Goal: Task Accomplishment & Management: Manage account settings

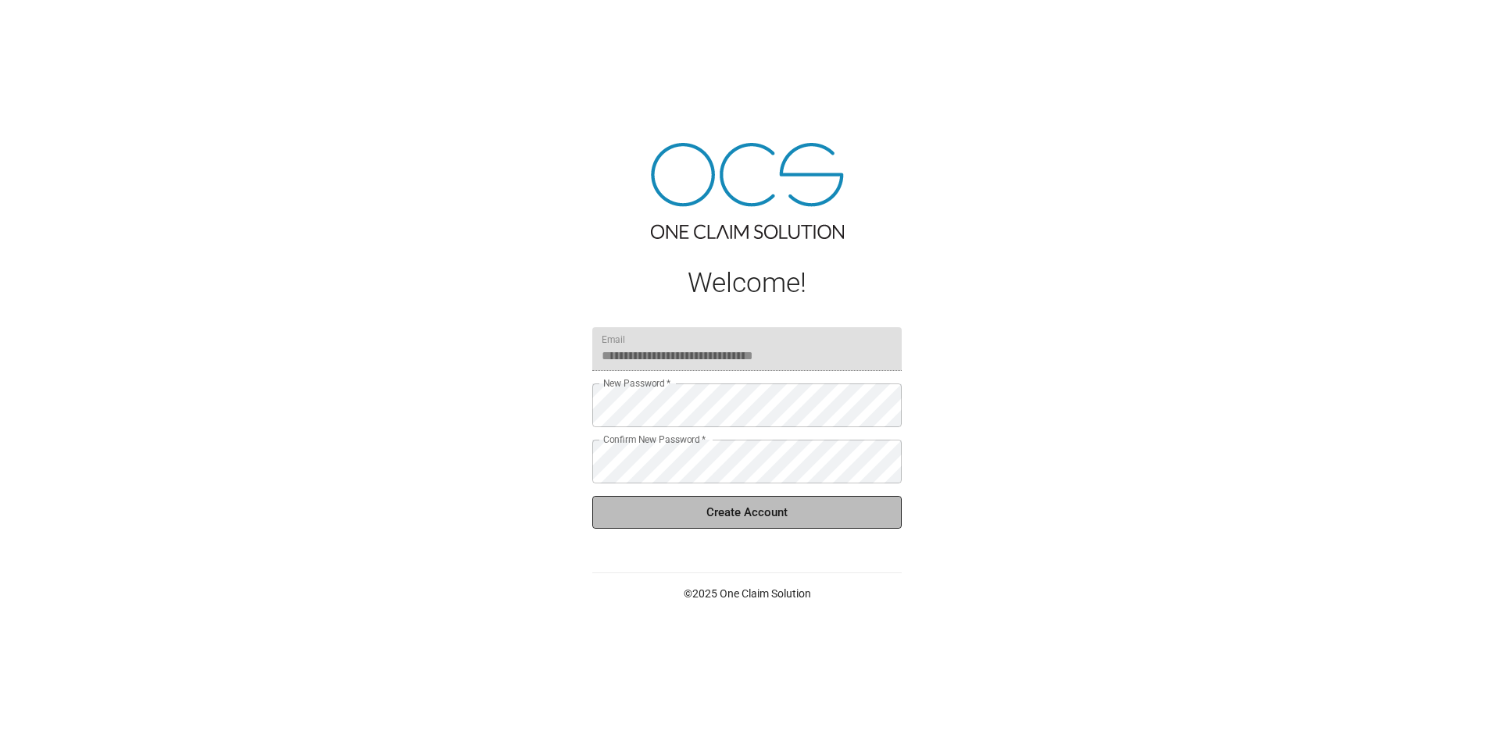
click at [788, 509] on button "Create Account" at bounding box center [746, 512] width 309 height 33
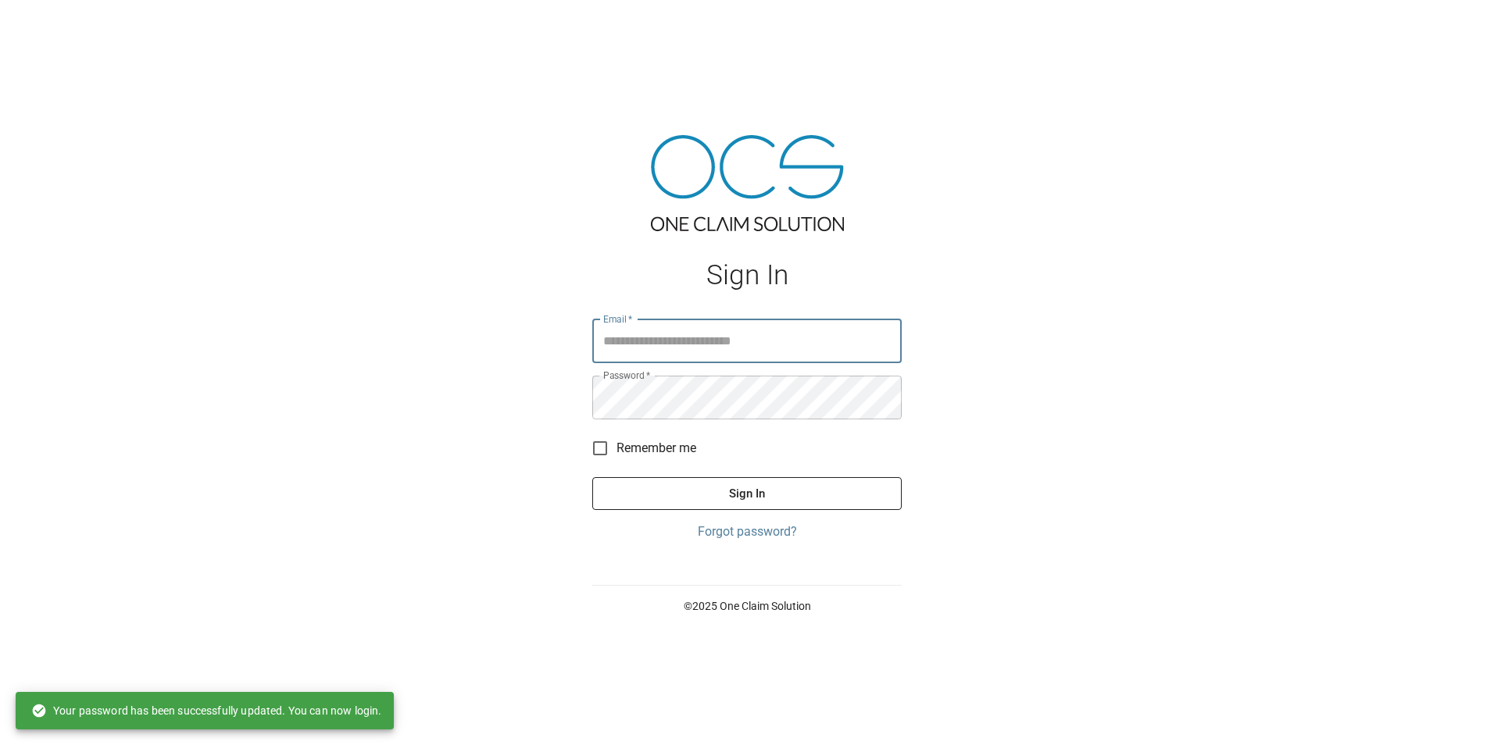
type input "**********"
click at [674, 488] on button "Sign In" at bounding box center [746, 493] width 309 height 33
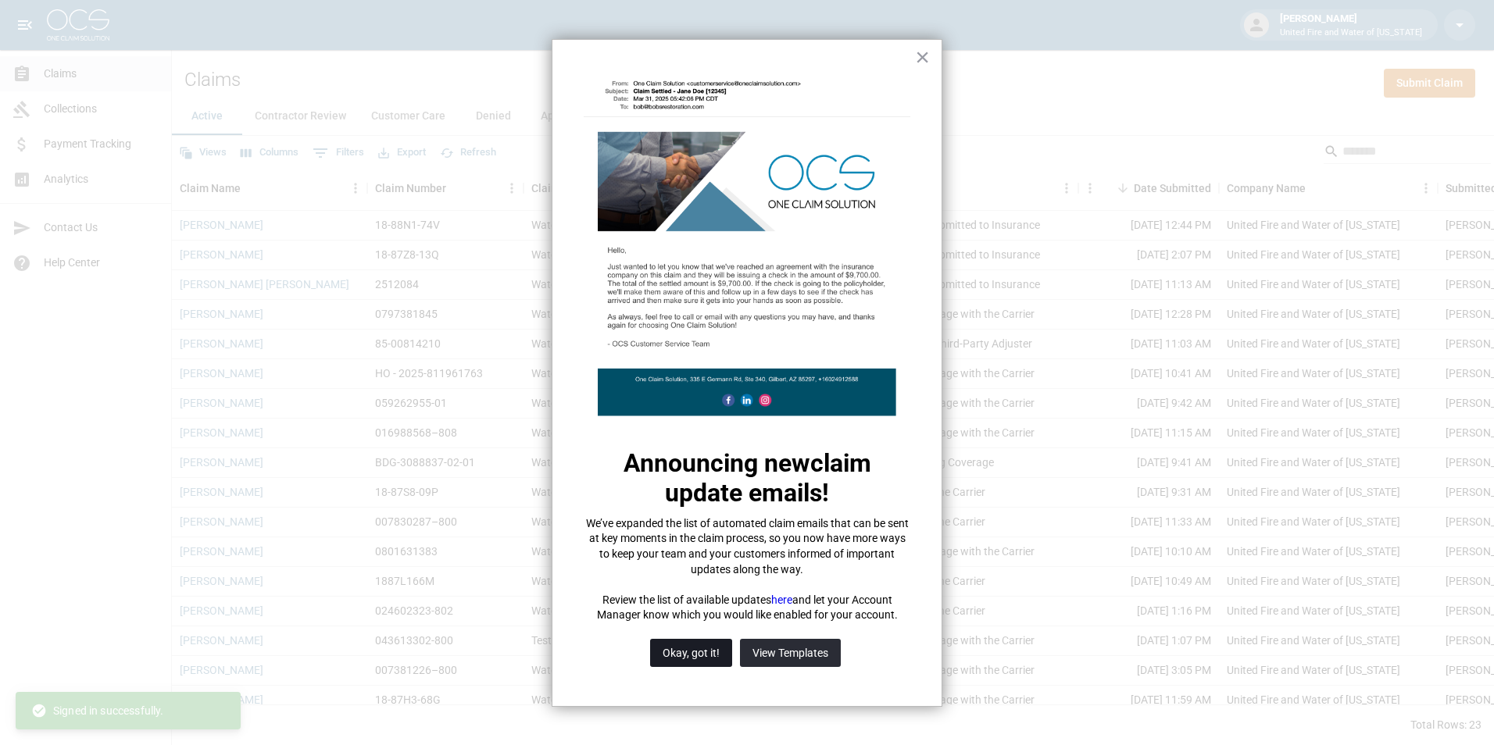
click at [703, 662] on button "Okay, got it!" at bounding box center [691, 653] width 82 height 28
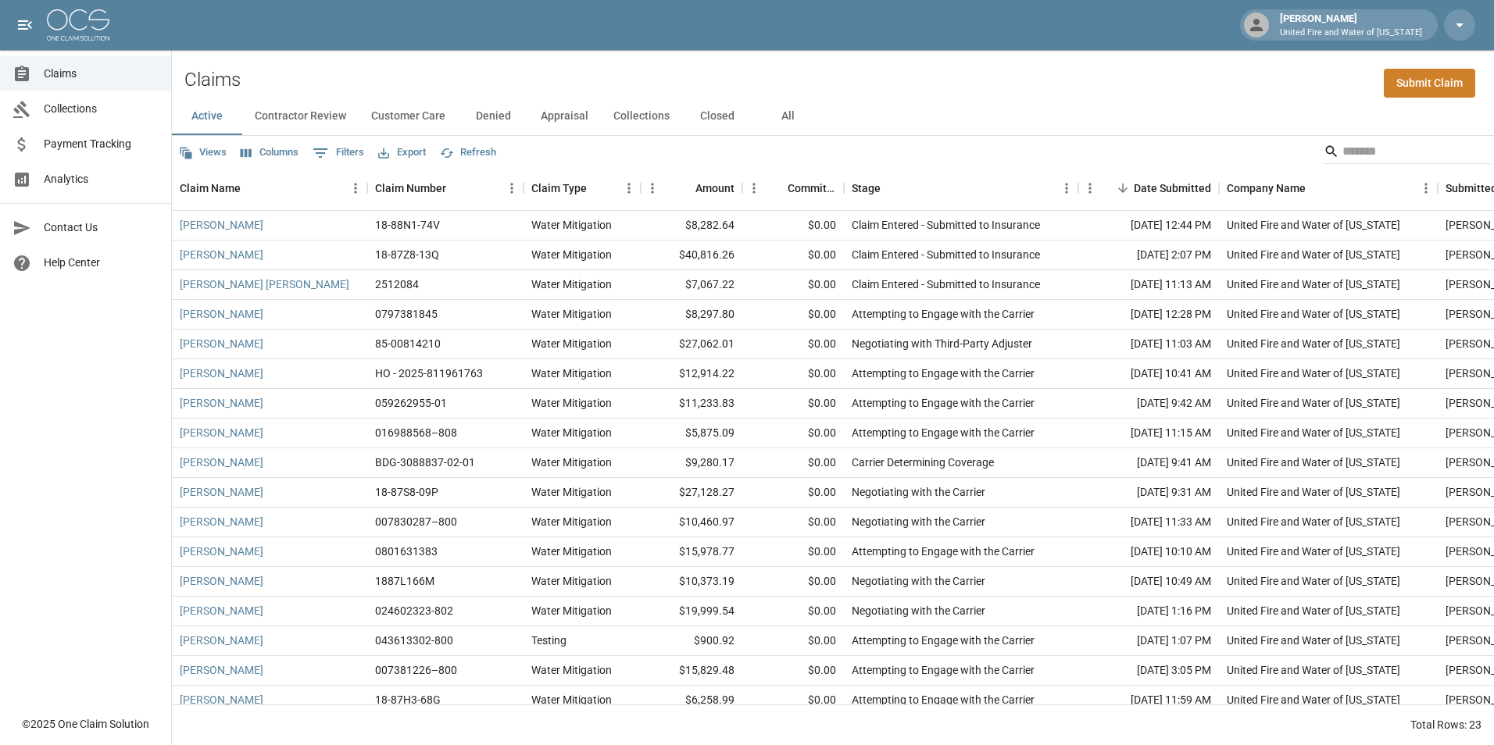
click at [92, 150] on span "Payment Tracking" at bounding box center [101, 144] width 115 height 16
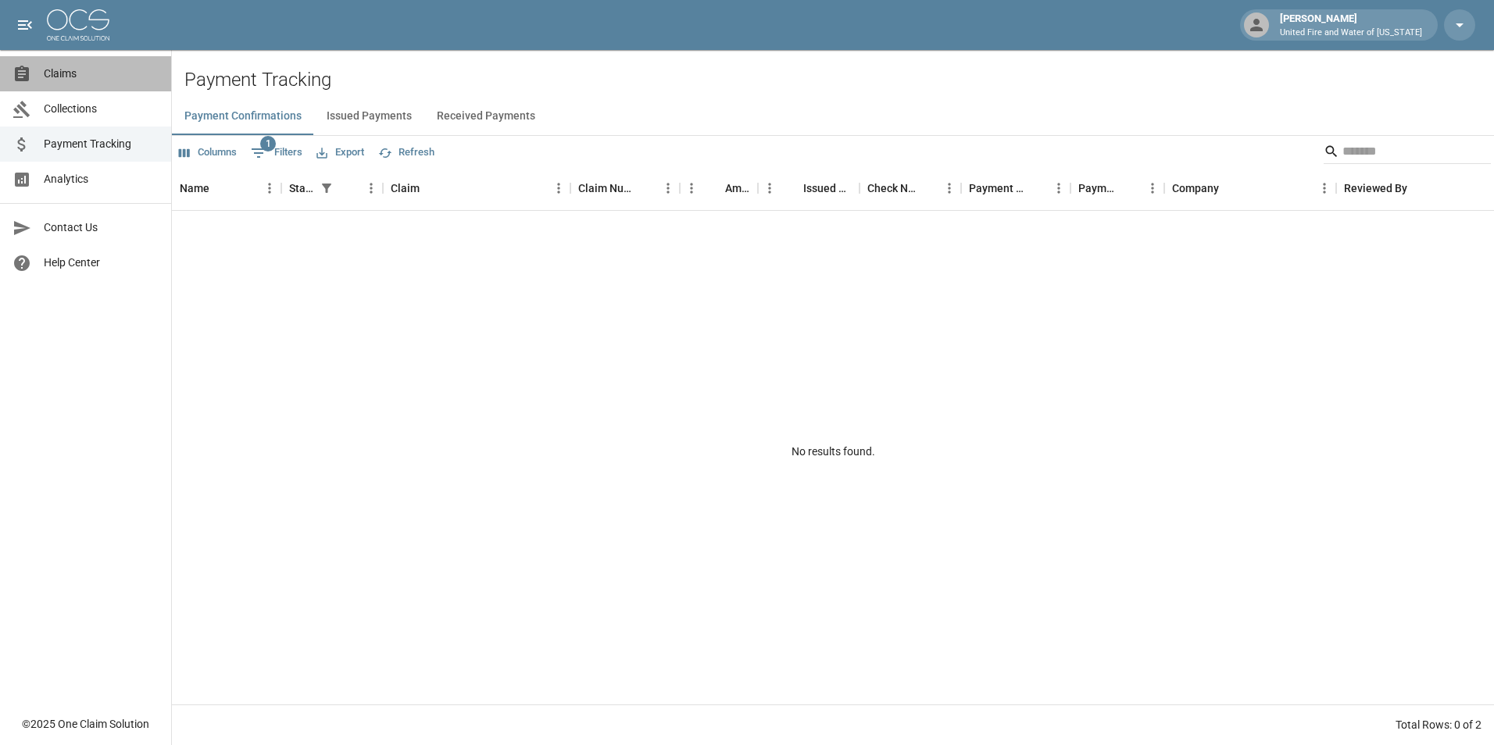
click at [48, 74] on span "Claims" at bounding box center [101, 74] width 115 height 16
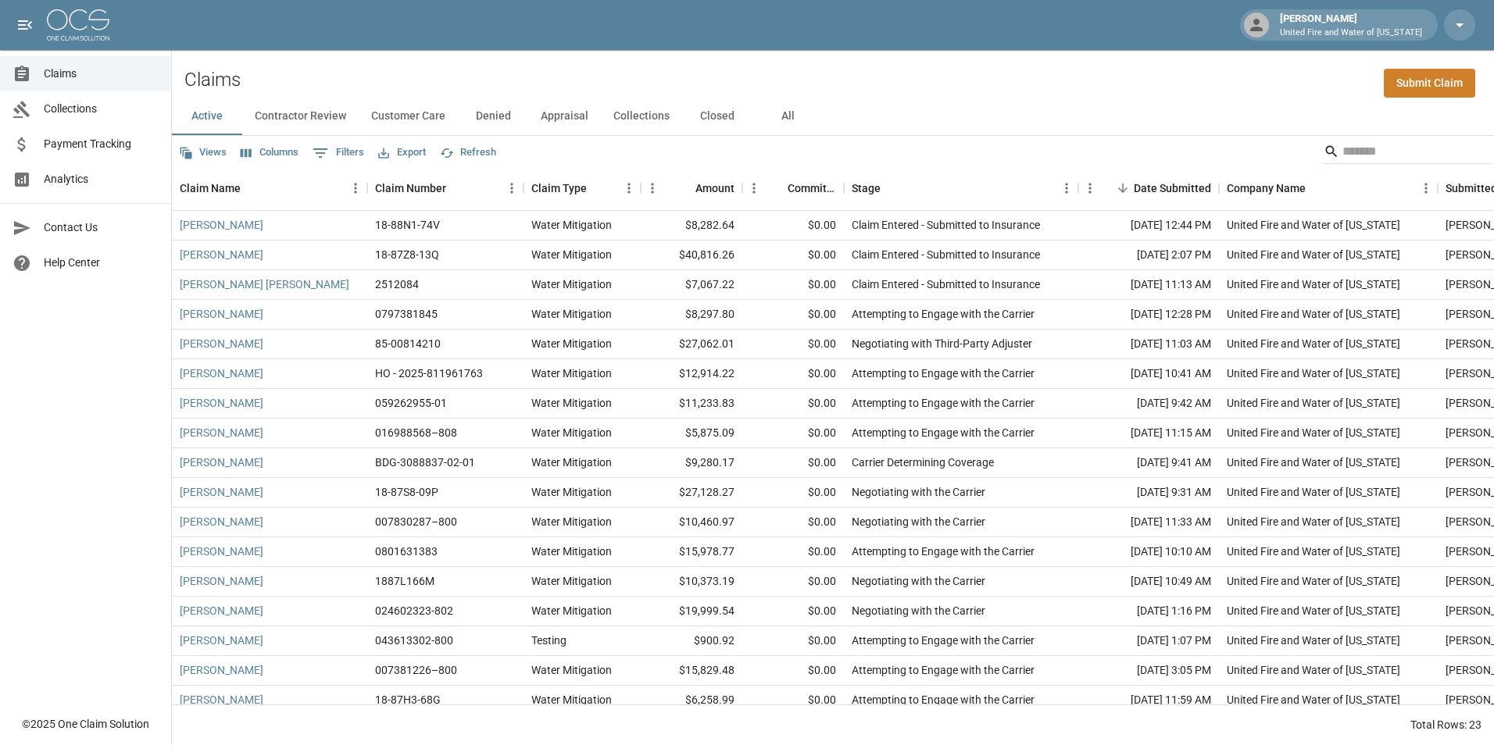
click at [61, 104] on span "Collections" at bounding box center [101, 109] width 115 height 16
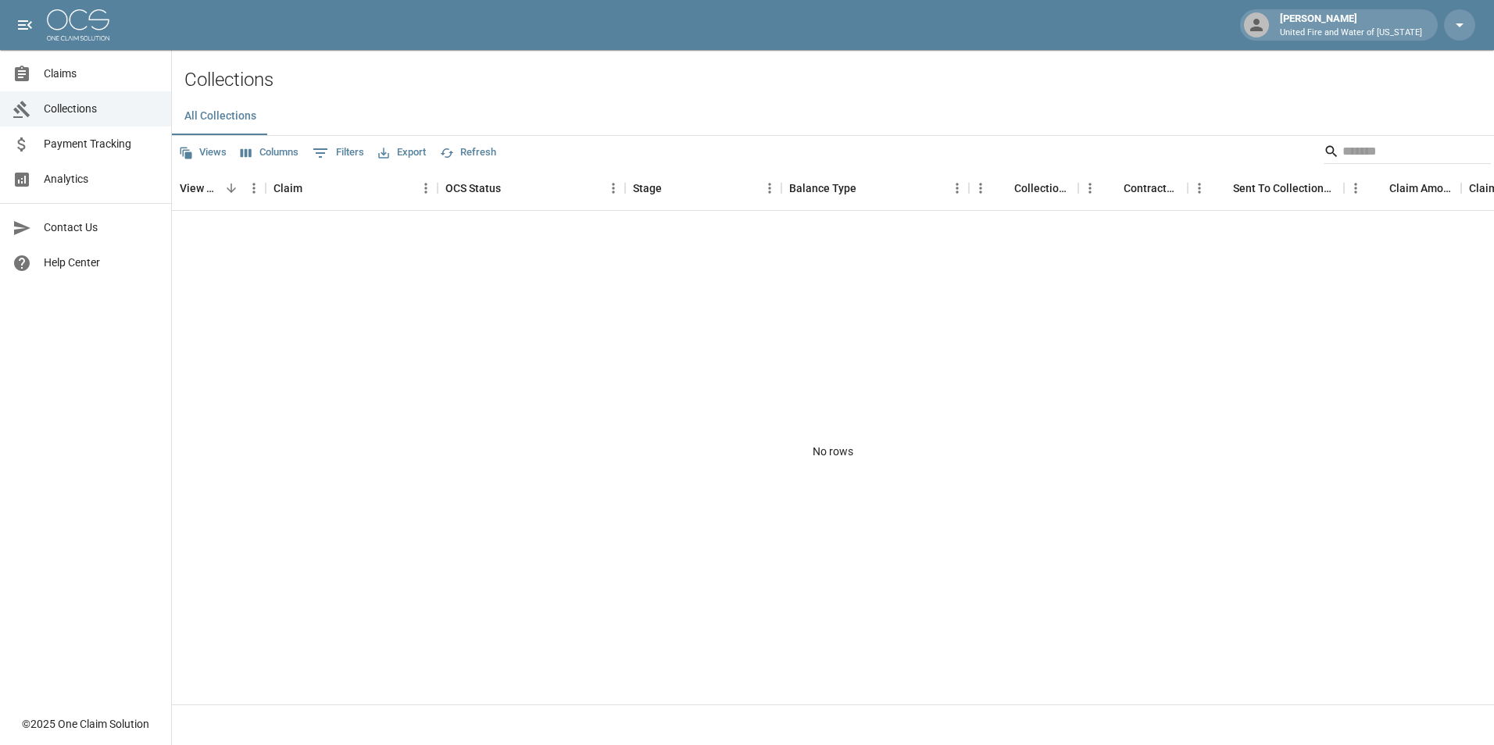
click at [55, 66] on span "Claims" at bounding box center [101, 74] width 115 height 16
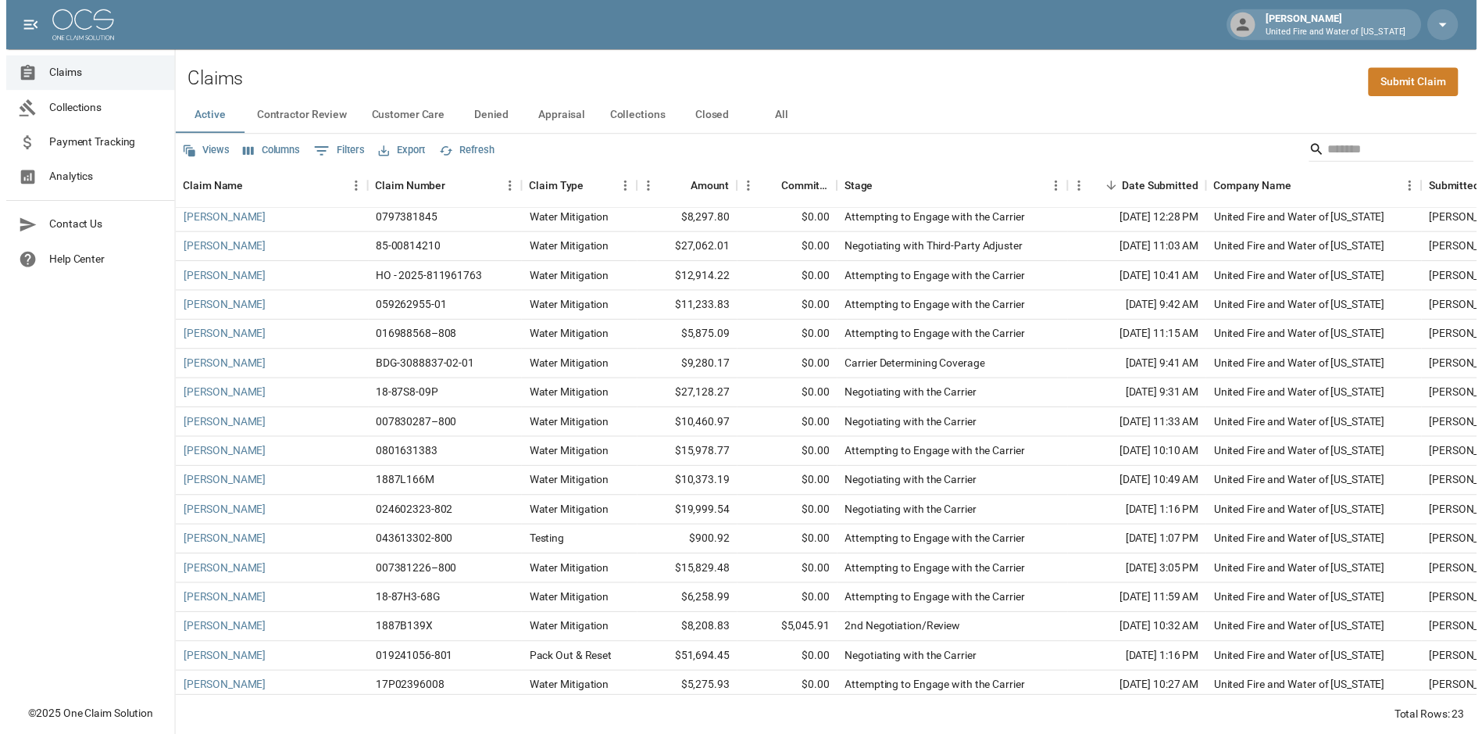
scroll to position [201, 0]
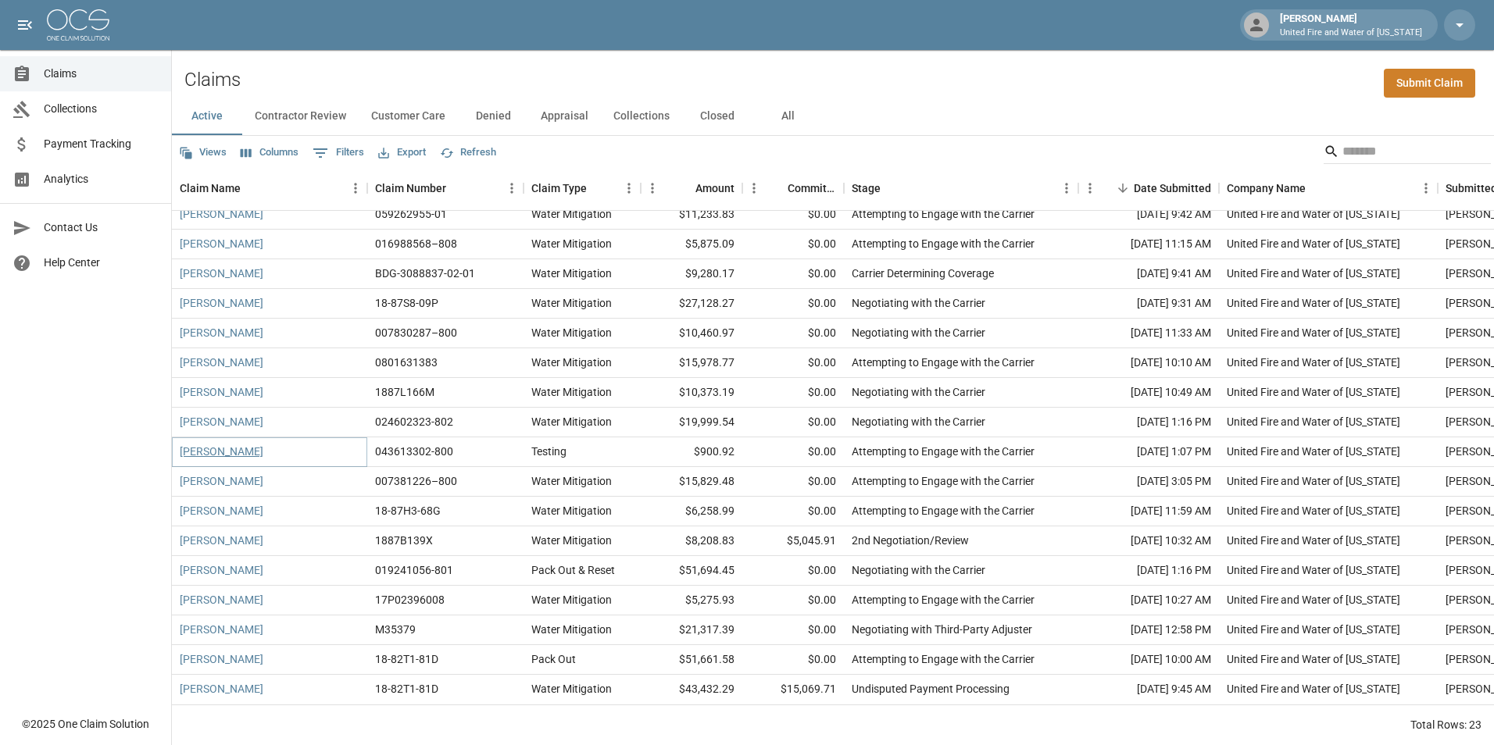
click at [199, 444] on link "[PERSON_NAME]" at bounding box center [222, 452] width 84 height 16
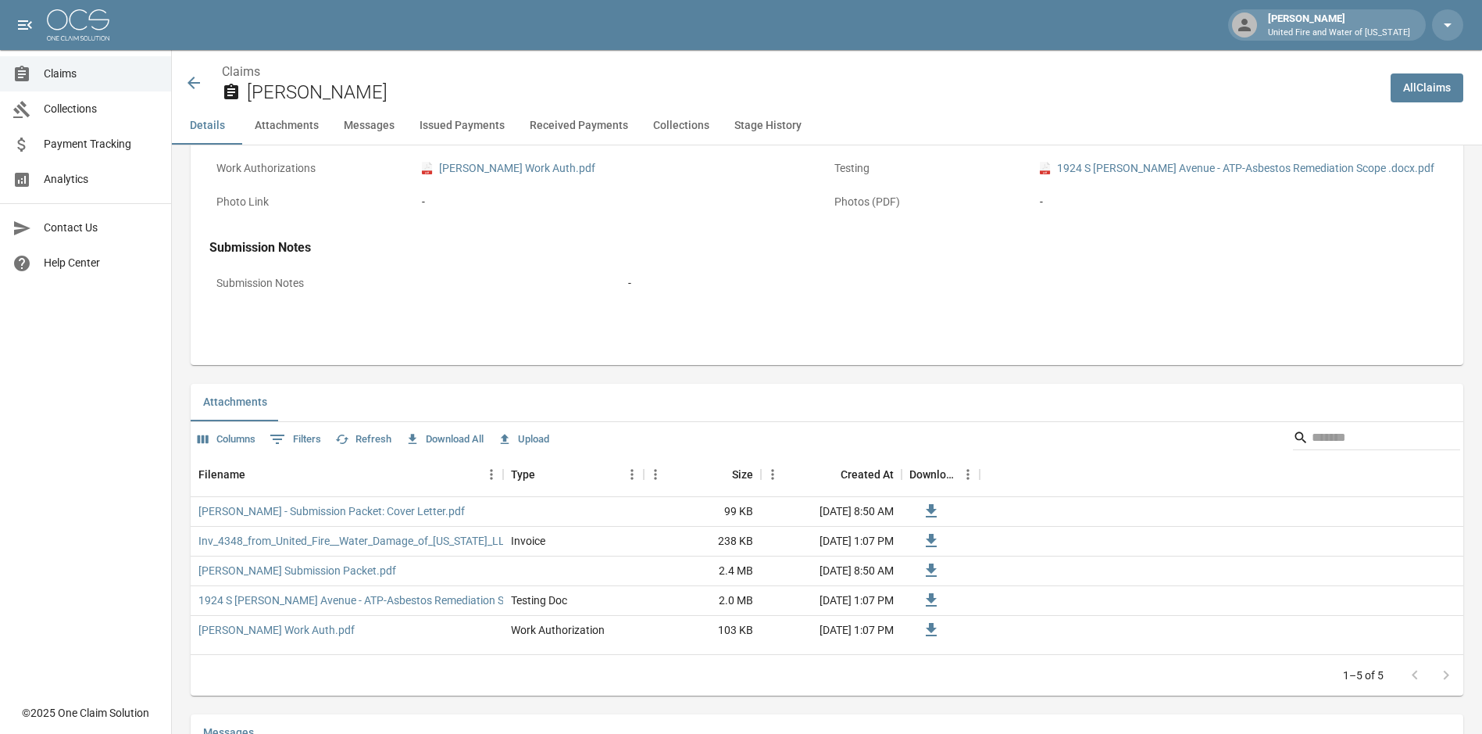
scroll to position [938, 0]
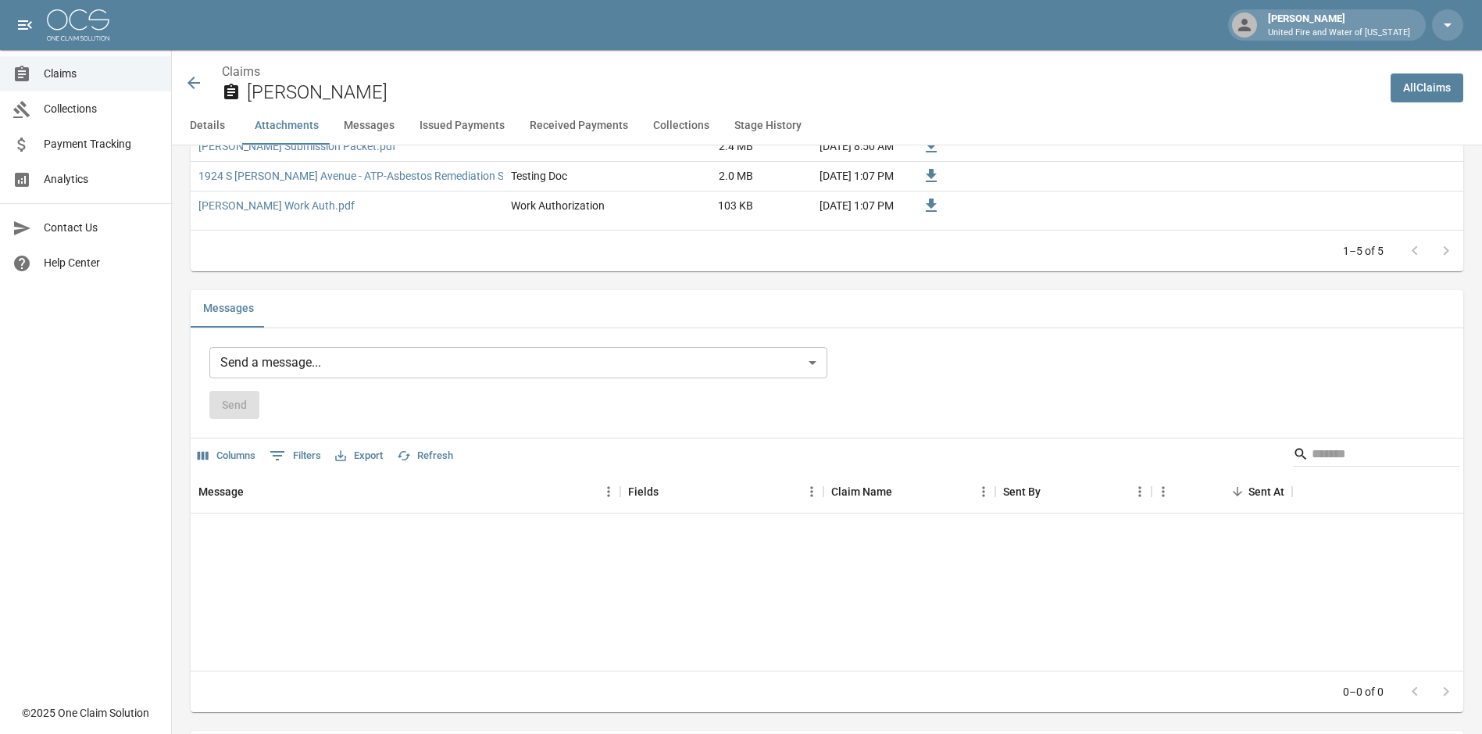
click at [373, 117] on button "Messages" at bounding box center [369, 126] width 76 height 38
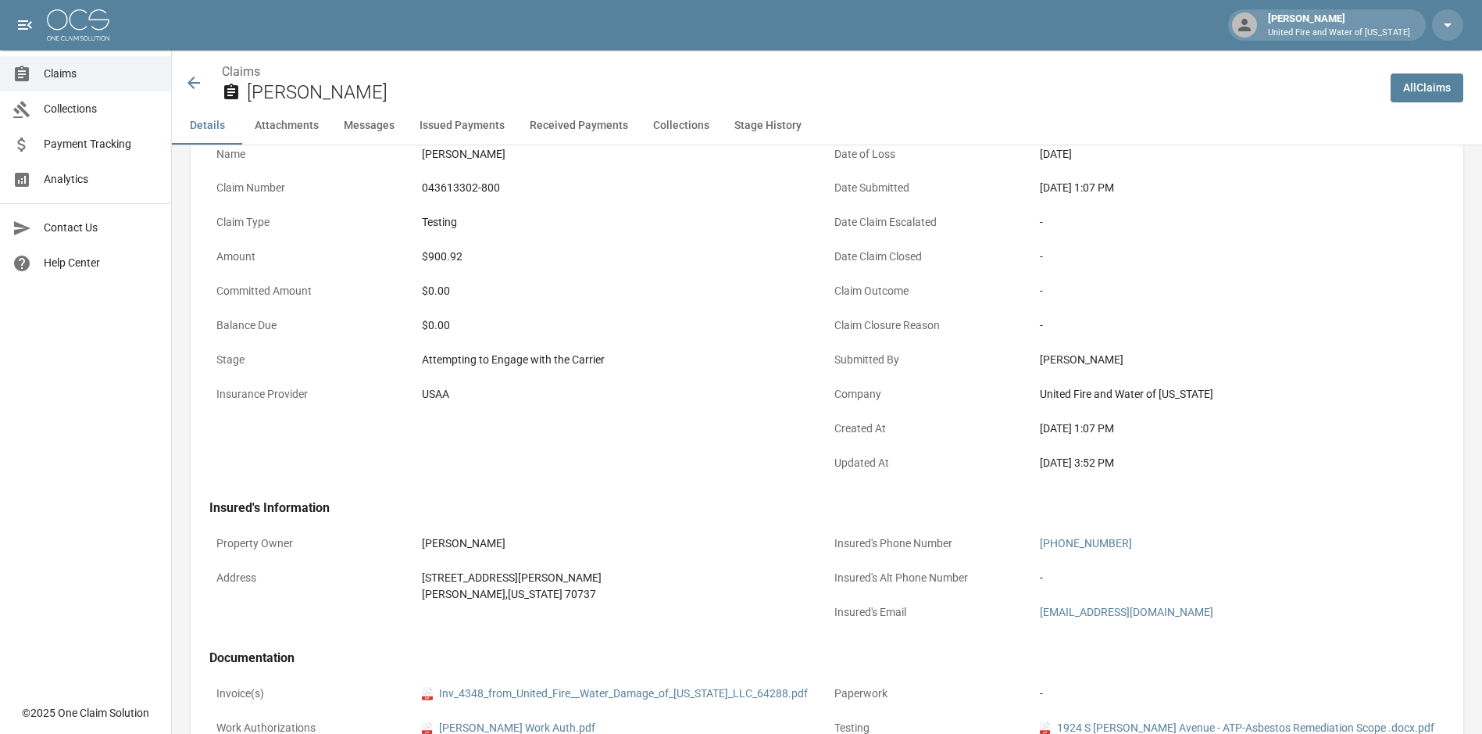
scroll to position [0, 0]
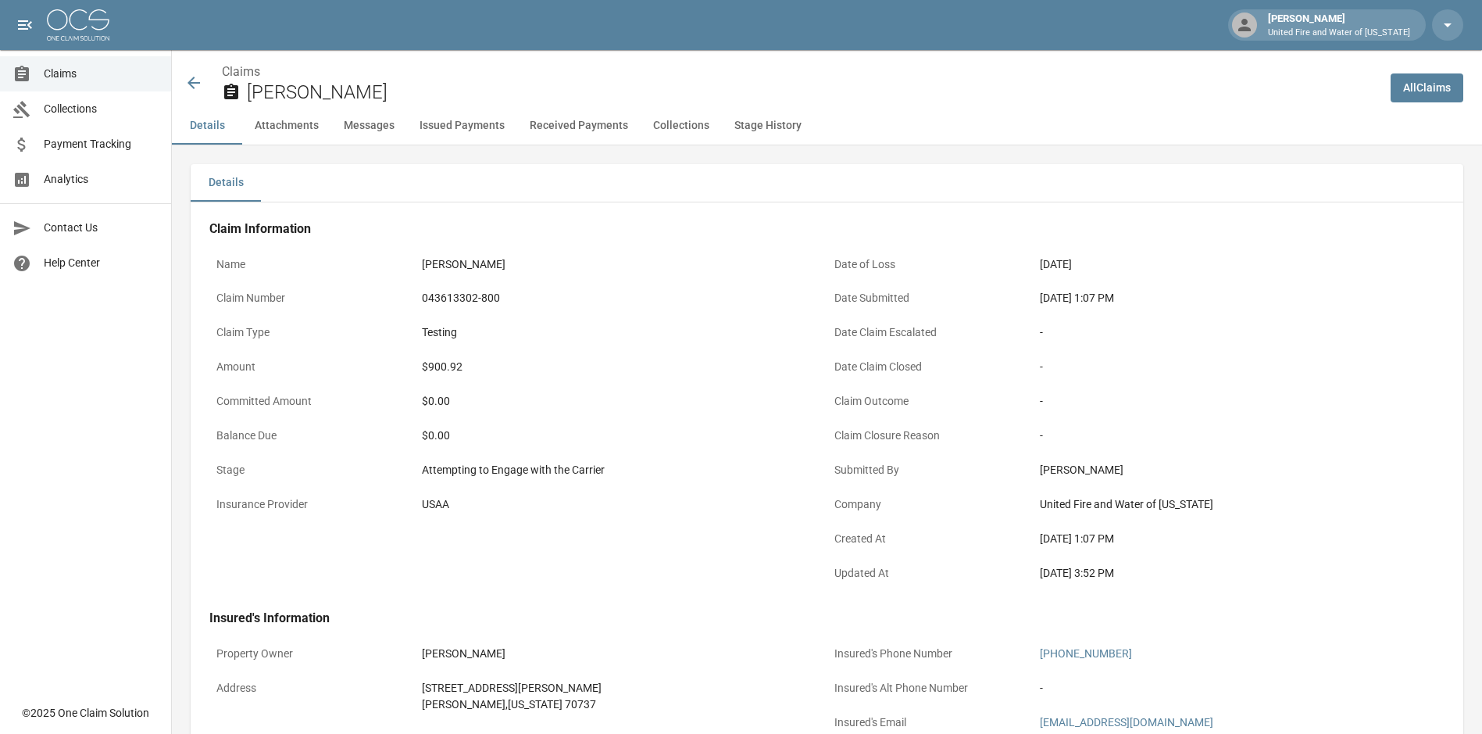
click at [741, 127] on button "Stage History" at bounding box center [768, 126] width 92 height 38
click at [588, 123] on button "Received Payments" at bounding box center [578, 126] width 123 height 38
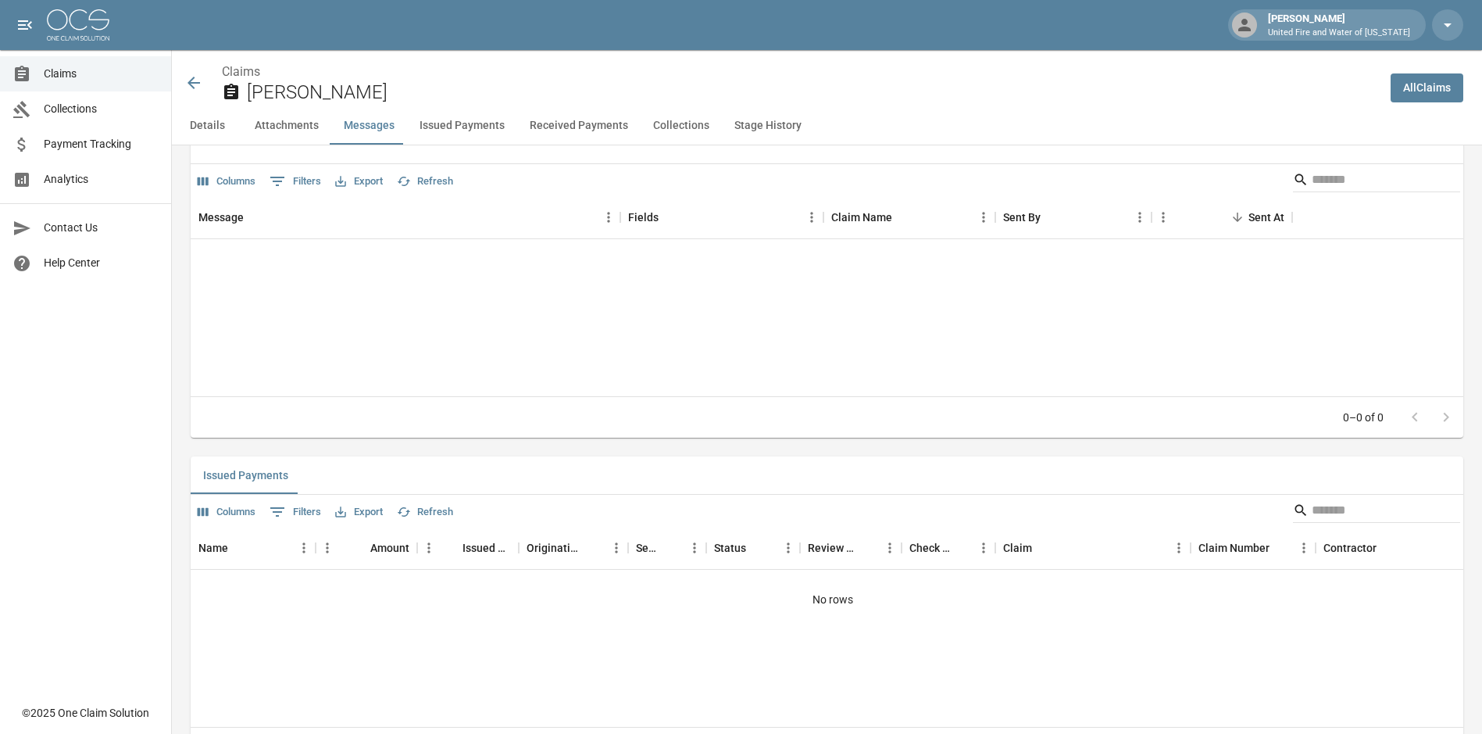
click at [674, 127] on button "Collections" at bounding box center [681, 126] width 81 height 38
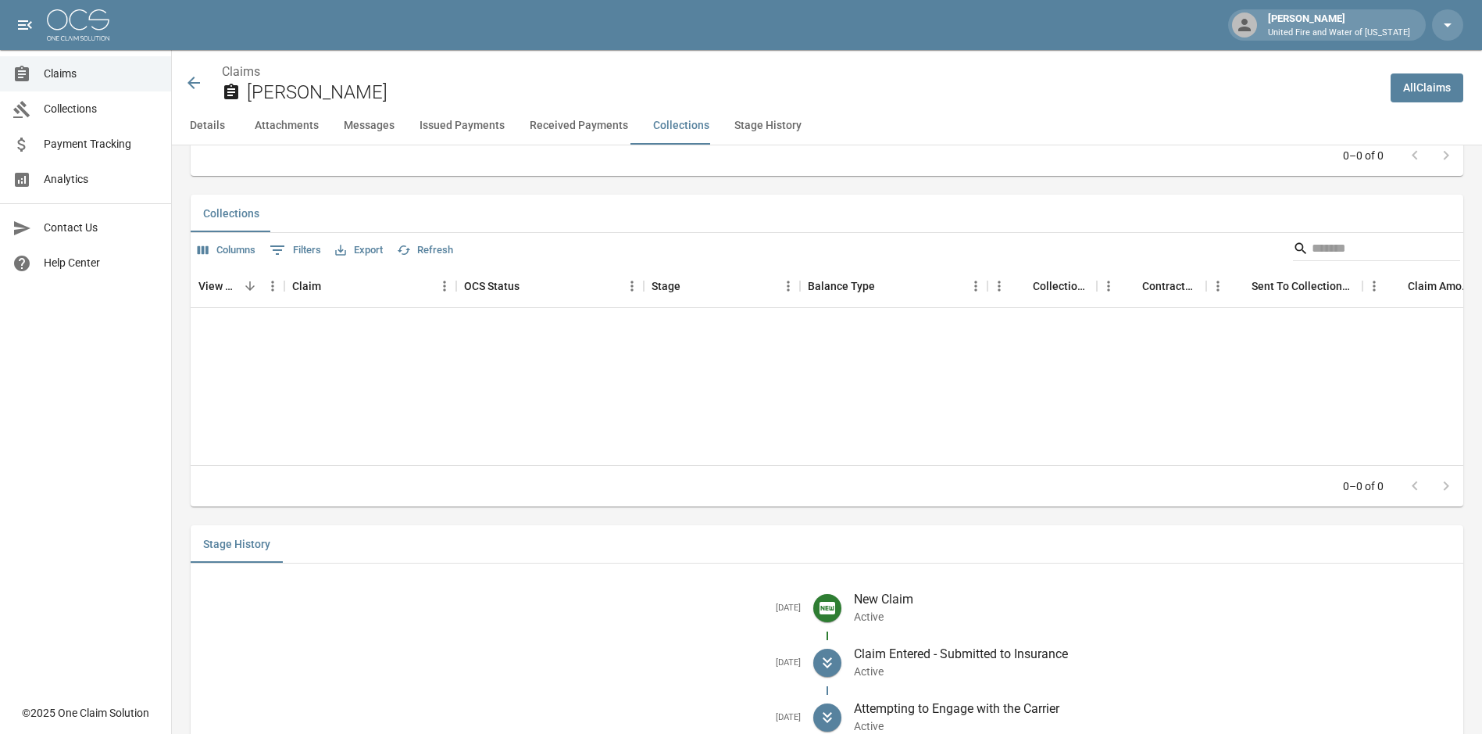
click at [566, 127] on button "Received Payments" at bounding box center [578, 126] width 123 height 38
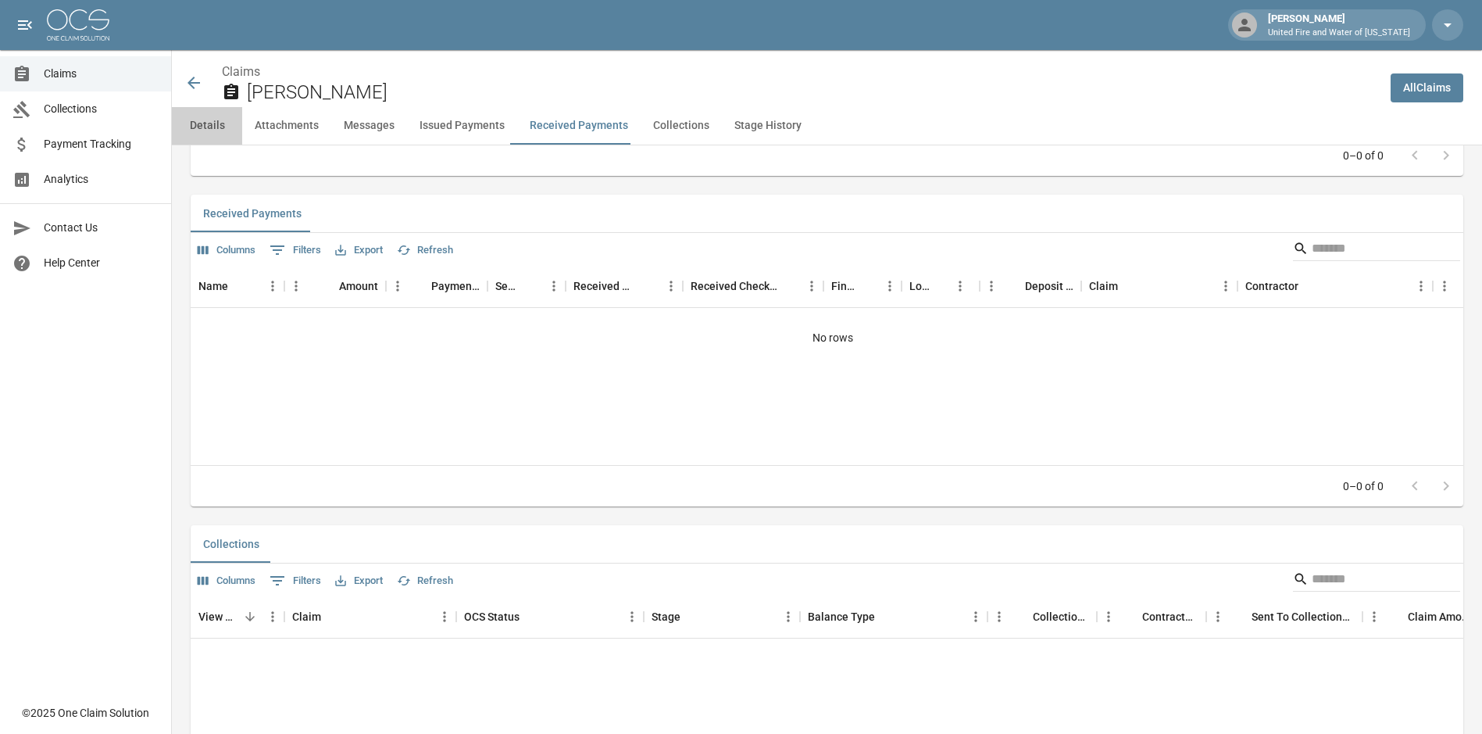
click at [209, 120] on button "Details" at bounding box center [207, 126] width 70 height 38
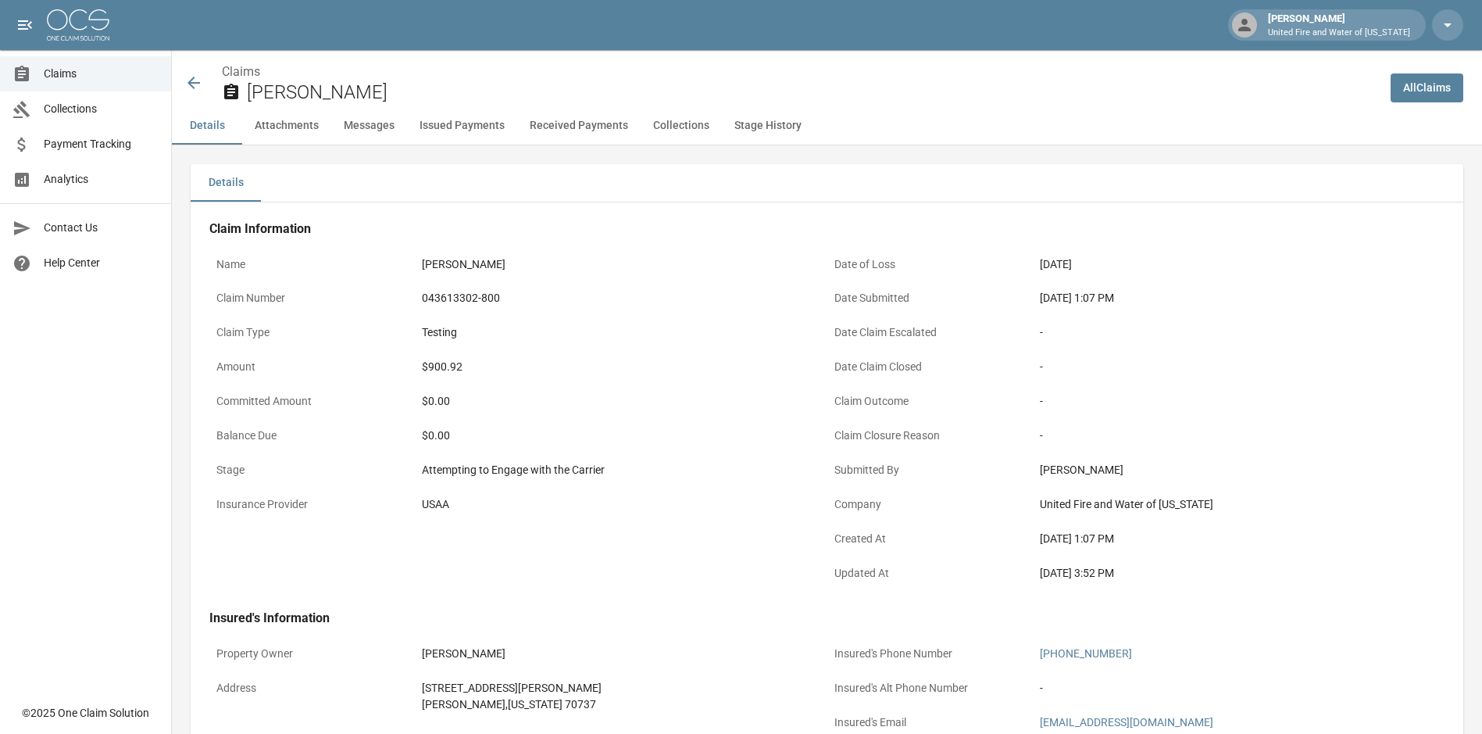
click at [66, 182] on span "Analytics" at bounding box center [101, 179] width 115 height 16
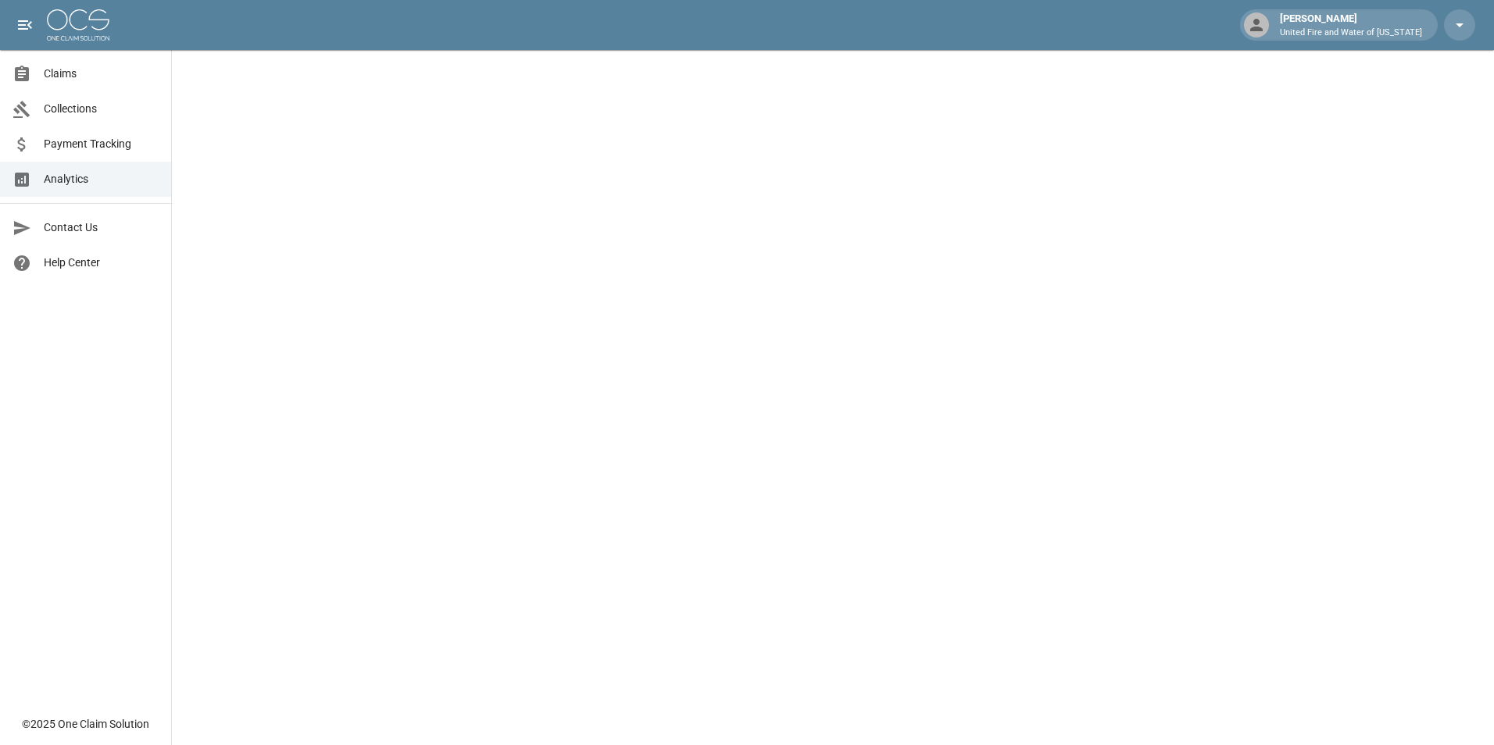
click at [64, 71] on span "Claims" at bounding box center [101, 74] width 115 height 16
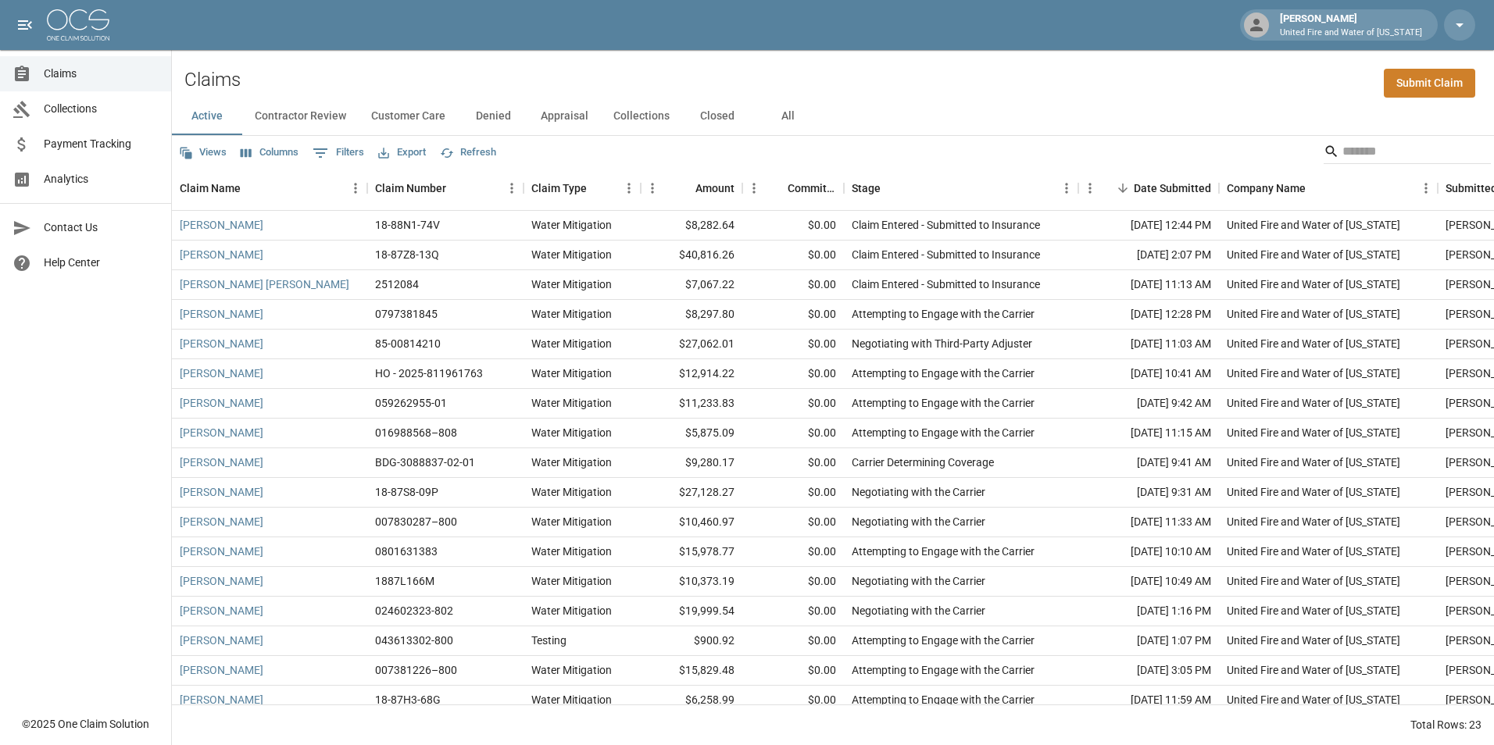
click at [920, 75] on div "Claims Submit Claim" at bounding box center [833, 74] width 1322 height 48
click at [62, 78] on span "Claims" at bounding box center [101, 74] width 115 height 16
